Goal: Task Accomplishment & Management: Manage account settings

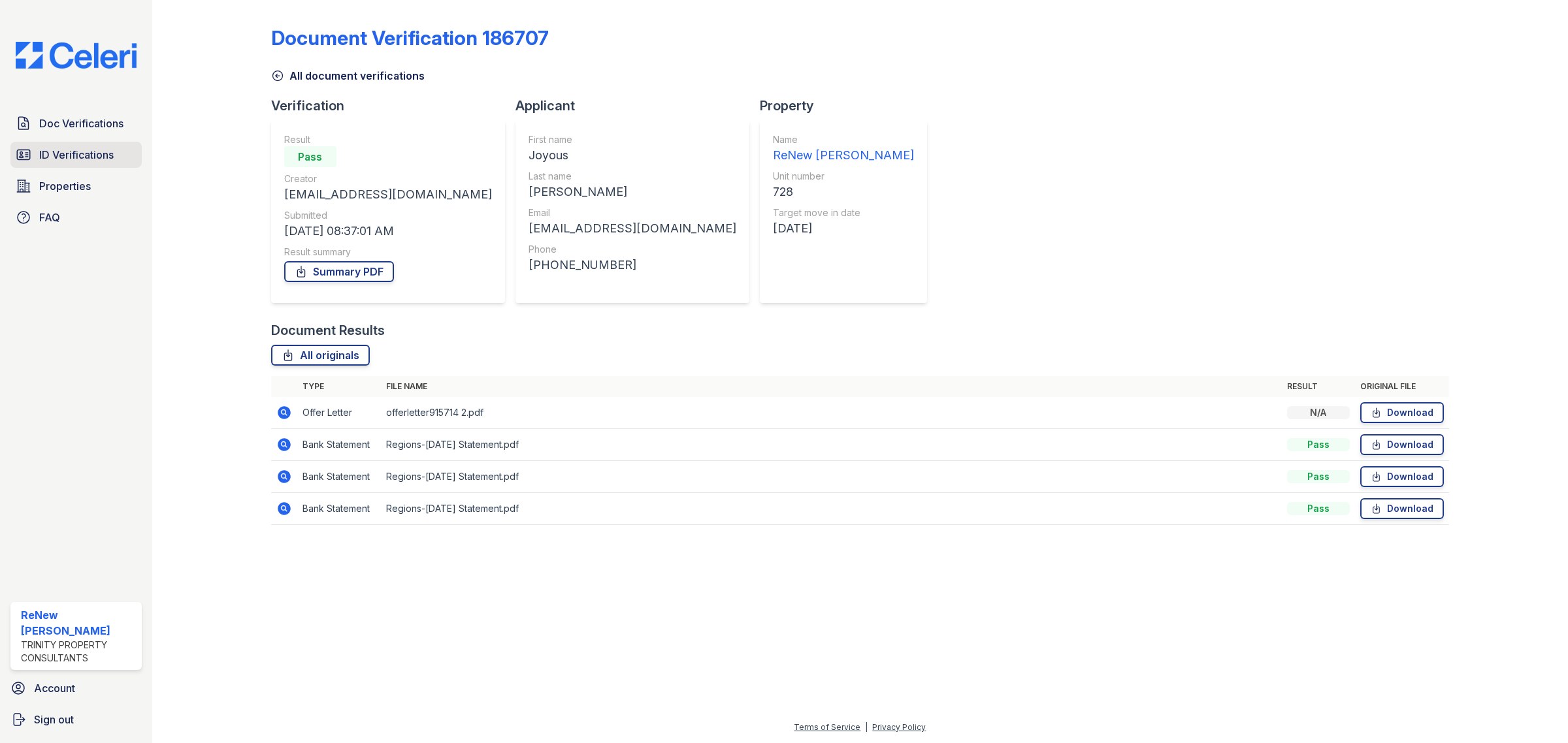
click at [96, 157] on span "ID Verifications" at bounding box center [76, 154] width 74 height 16
click at [98, 125] on span "Doc Verifications" at bounding box center [82, 123] width 85 height 16
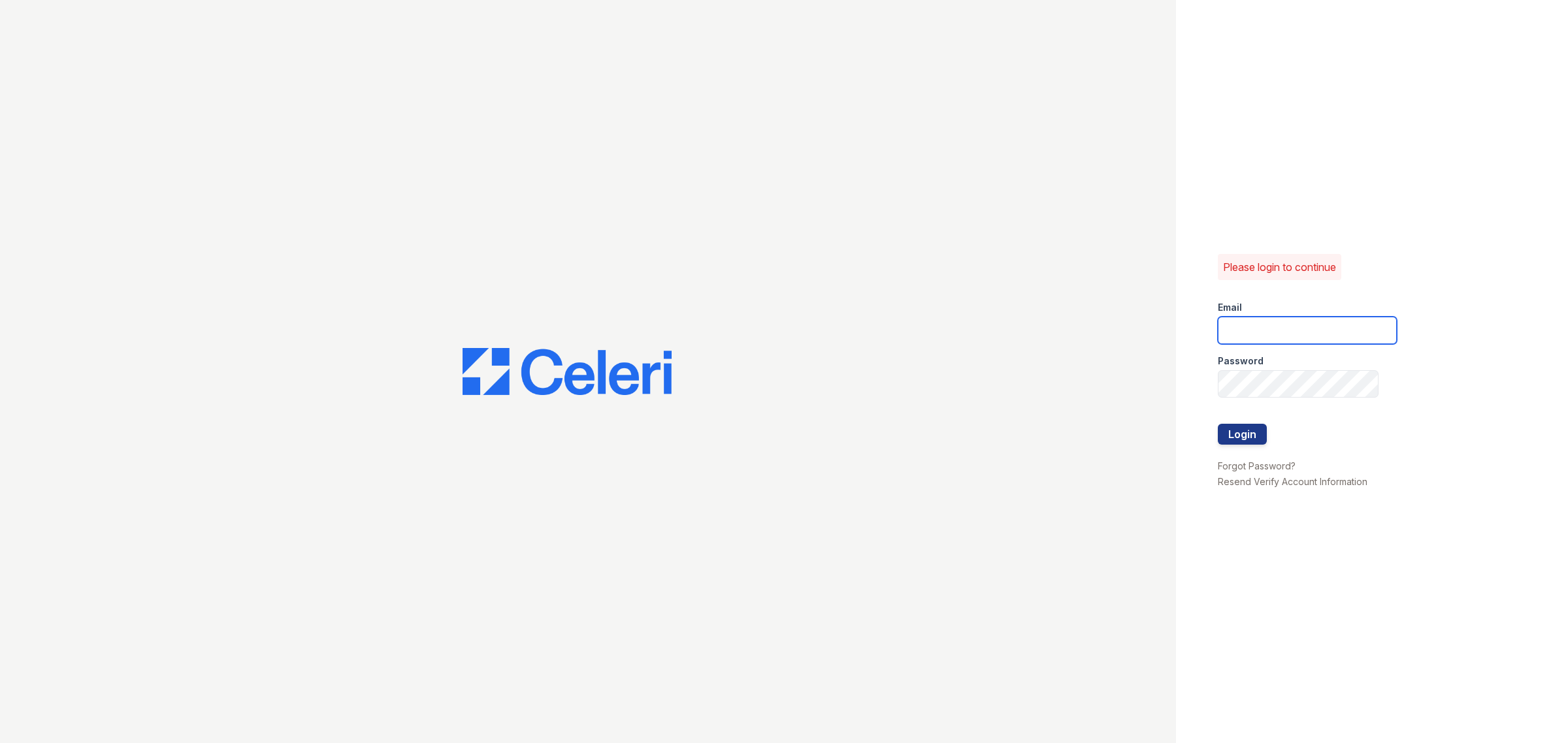
click at [1321, 330] on input "email" at bounding box center [1307, 331] width 179 height 28
type input "renewbrandon@trinity-pm.com"
click at [1247, 434] on button "Login" at bounding box center [1242, 434] width 49 height 21
